Goal: Transaction & Acquisition: Purchase product/service

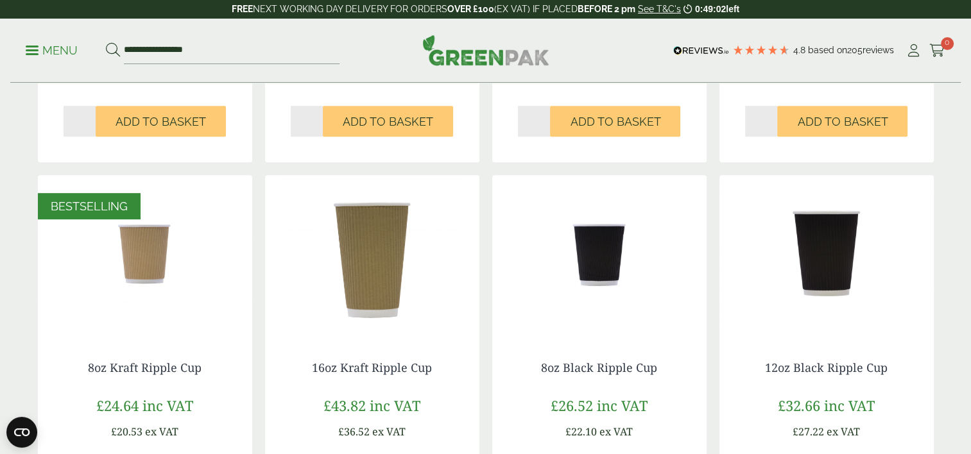
scroll to position [513, 0]
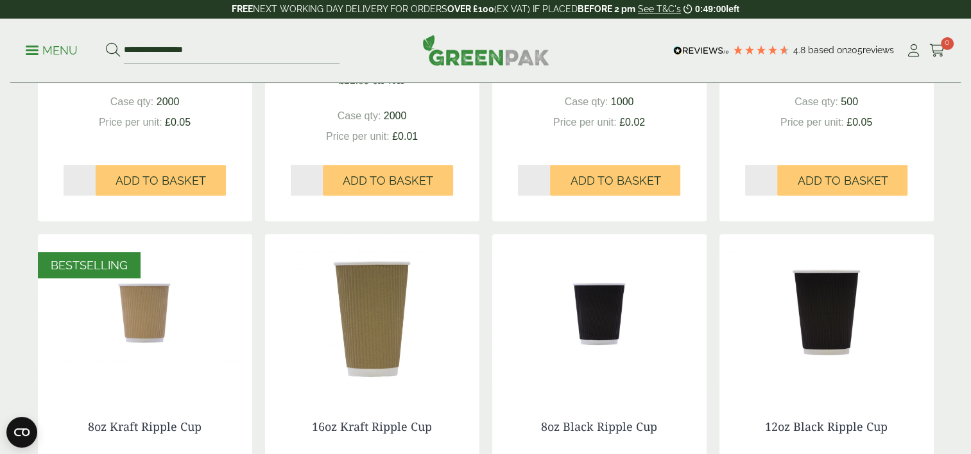
click at [821, 310] on img at bounding box center [826, 314] width 214 height 160
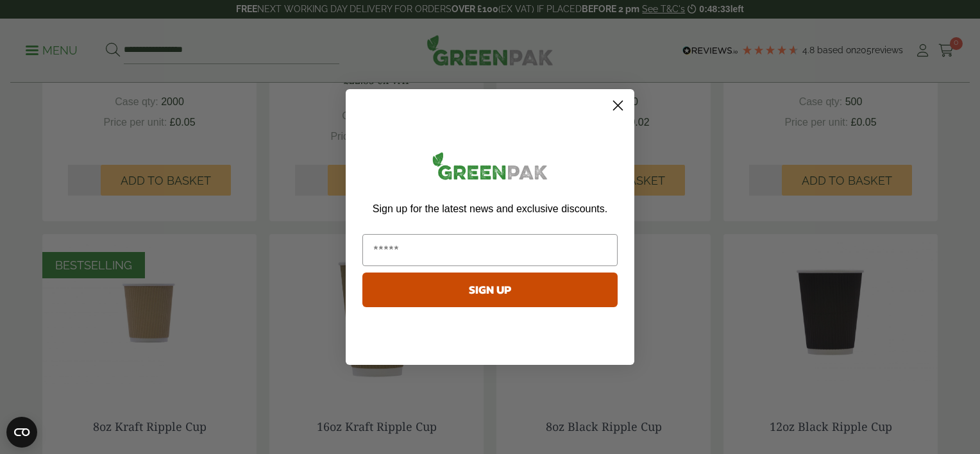
click at [616, 103] on circle "Close dialog" at bounding box center [618, 105] width 21 height 21
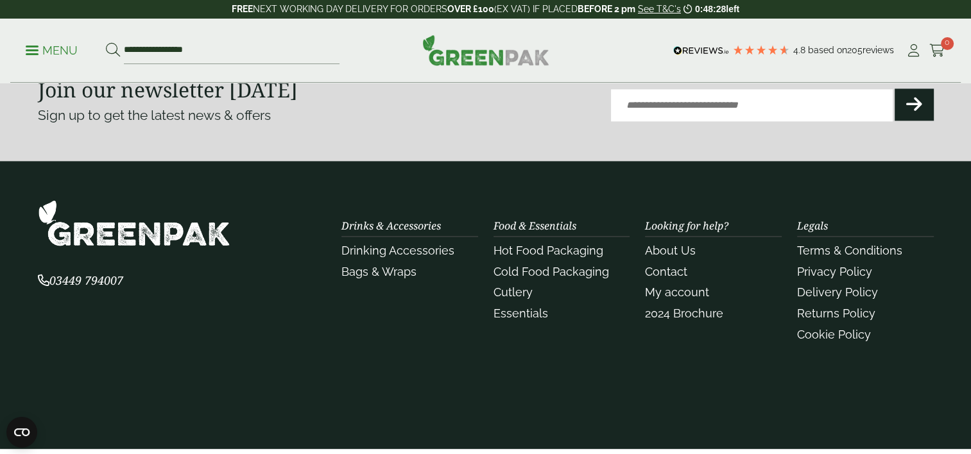
scroll to position [1668, 0]
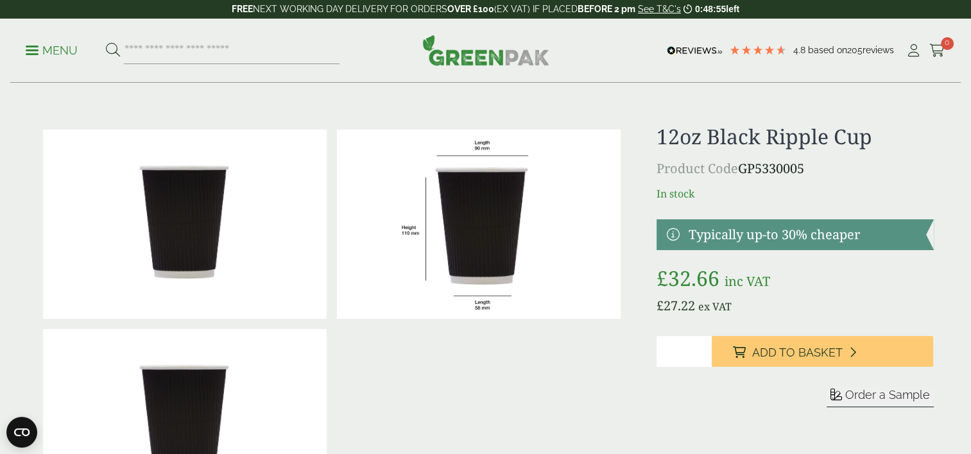
click at [475, 223] on img at bounding box center [479, 224] width 284 height 189
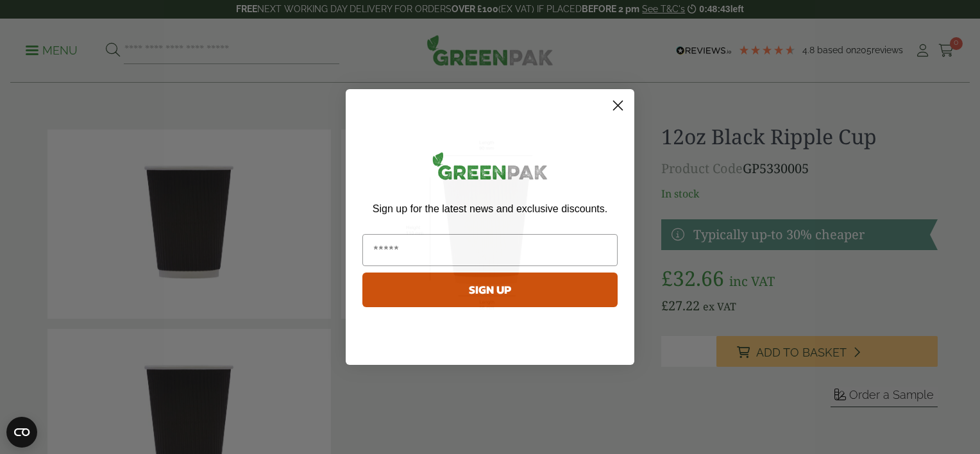
click at [630, 103] on form "Sign up for the latest news and exclusive discounts. SIGN UP ******" at bounding box center [490, 227] width 289 height 276
click at [616, 108] on circle "Close dialog" at bounding box center [618, 105] width 21 height 21
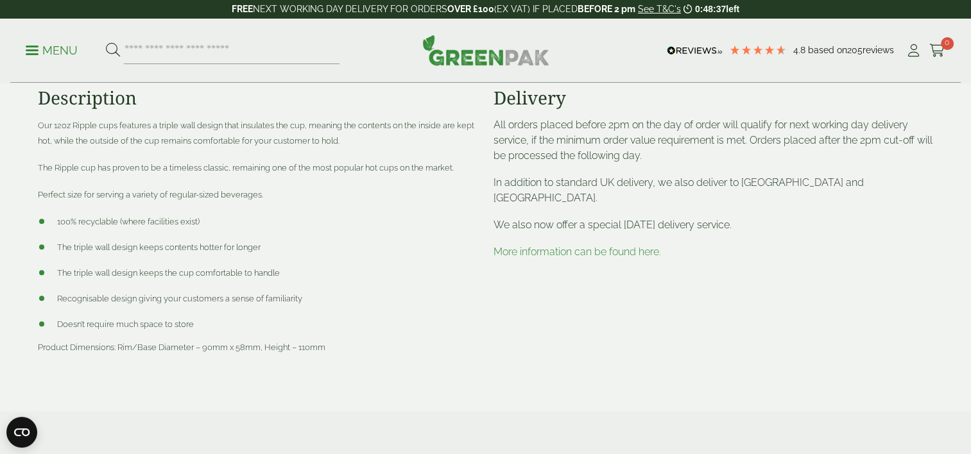
scroll to position [577, 0]
